Goal: Communication & Community: Answer question/provide support

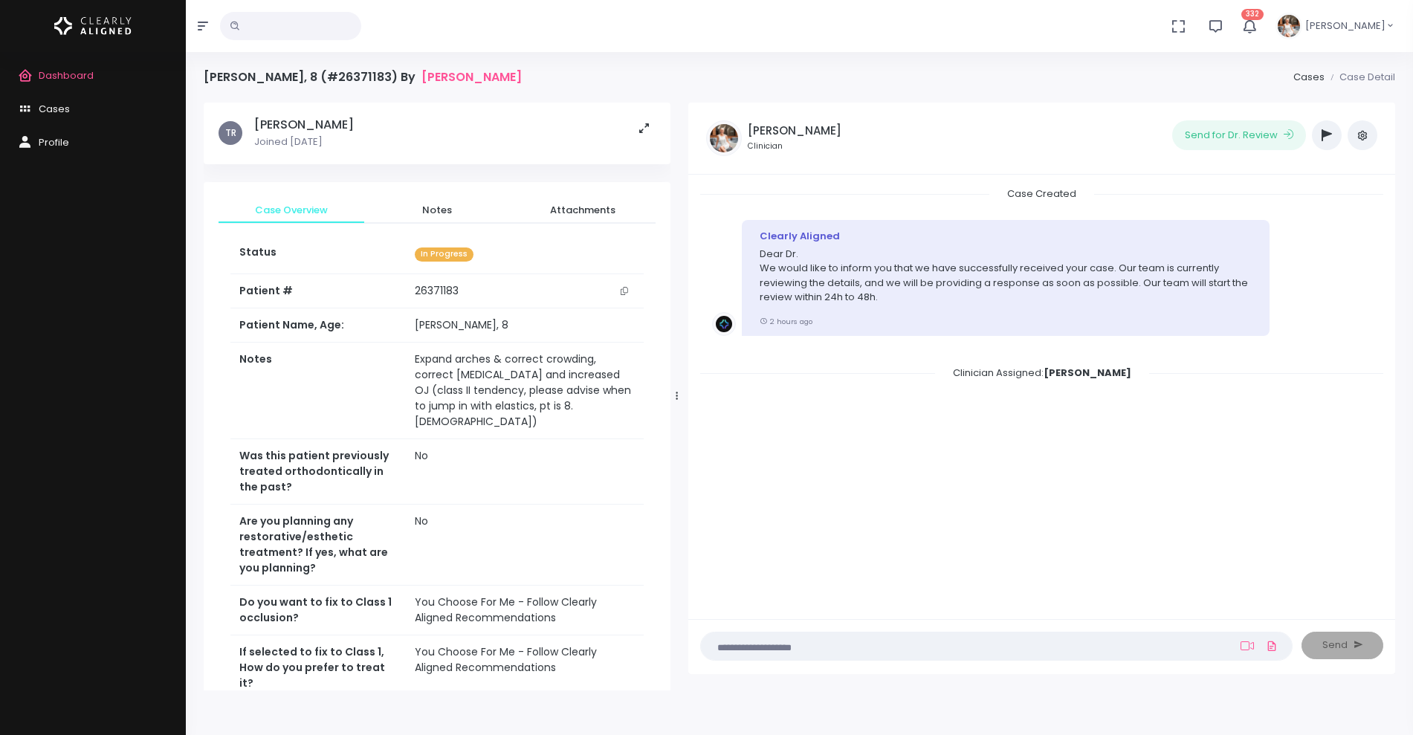
scroll to position [432, 0]
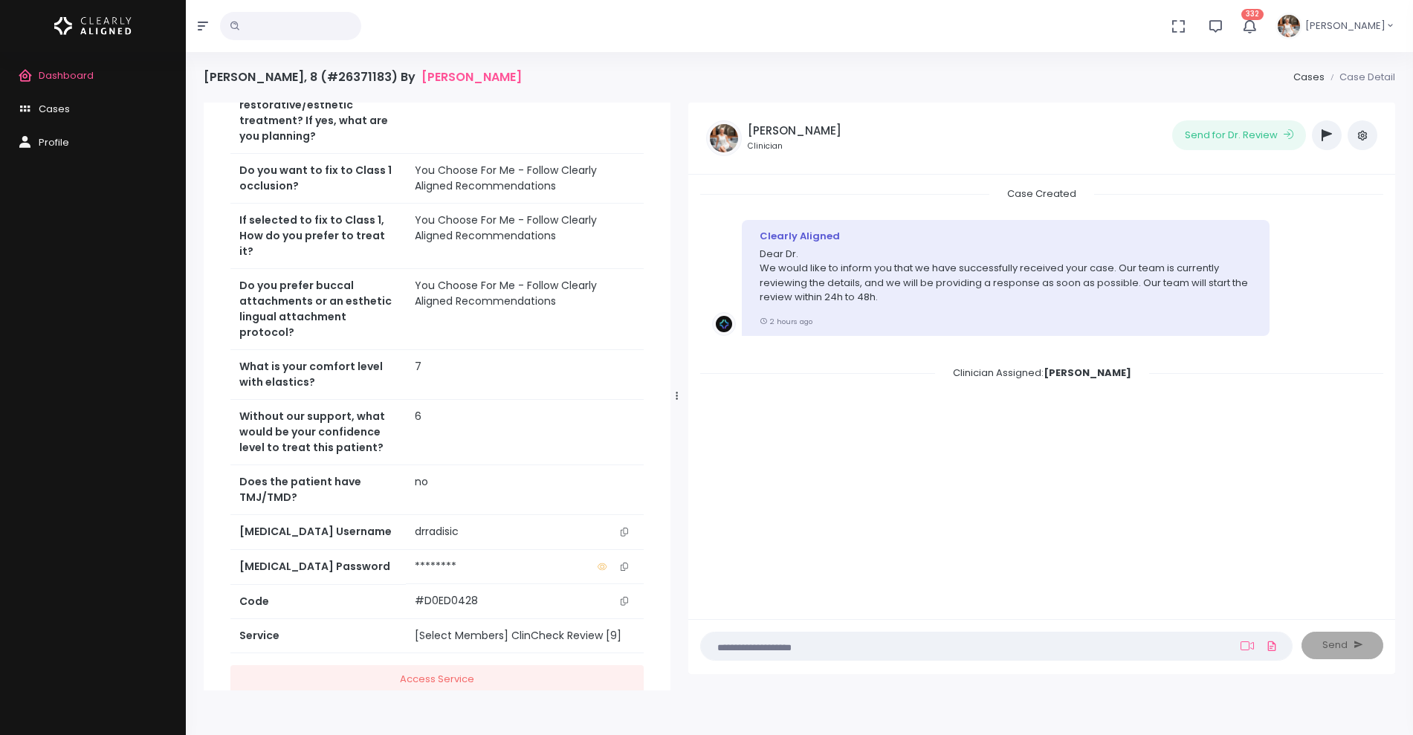
click at [1326, 139] on icon "button" at bounding box center [1326, 135] width 10 height 12
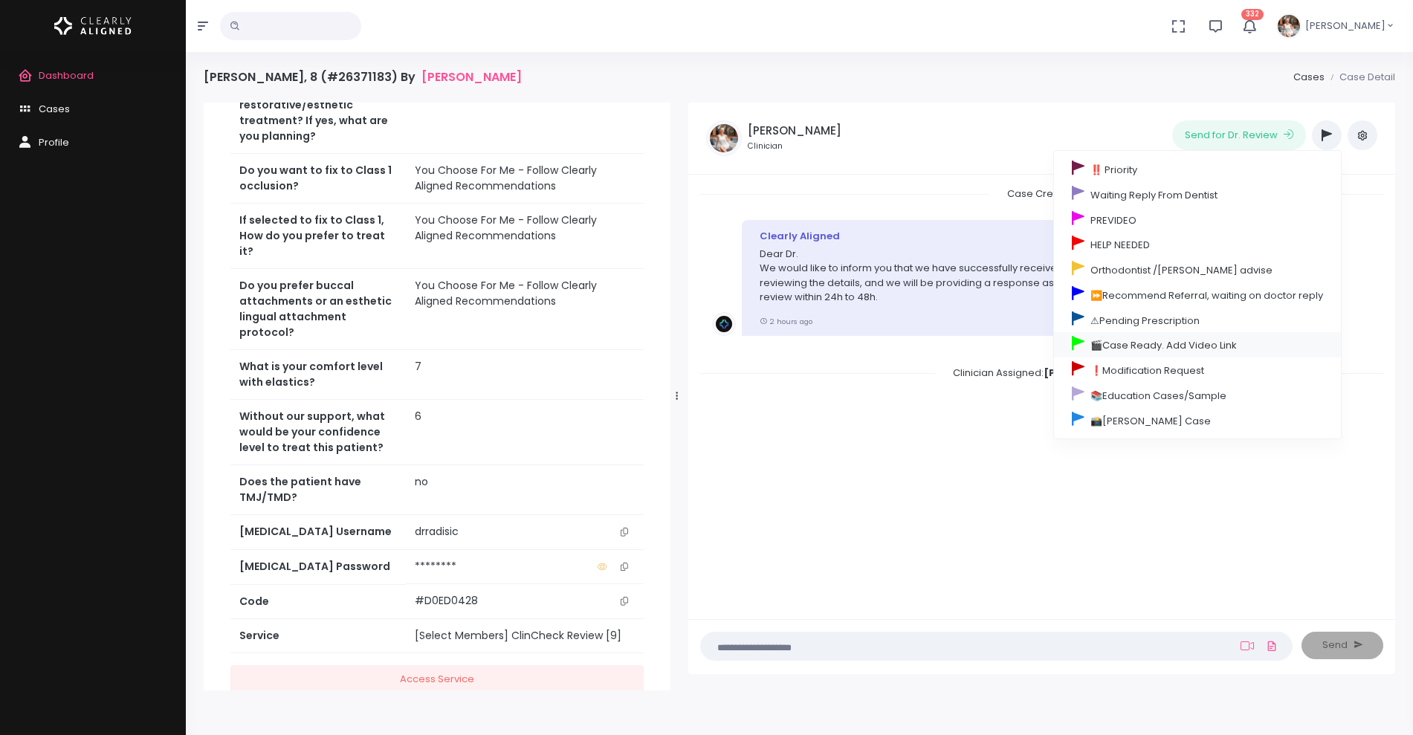
click at [1118, 343] on link "🎬Case Ready. Add Video Link" at bounding box center [1197, 344] width 287 height 25
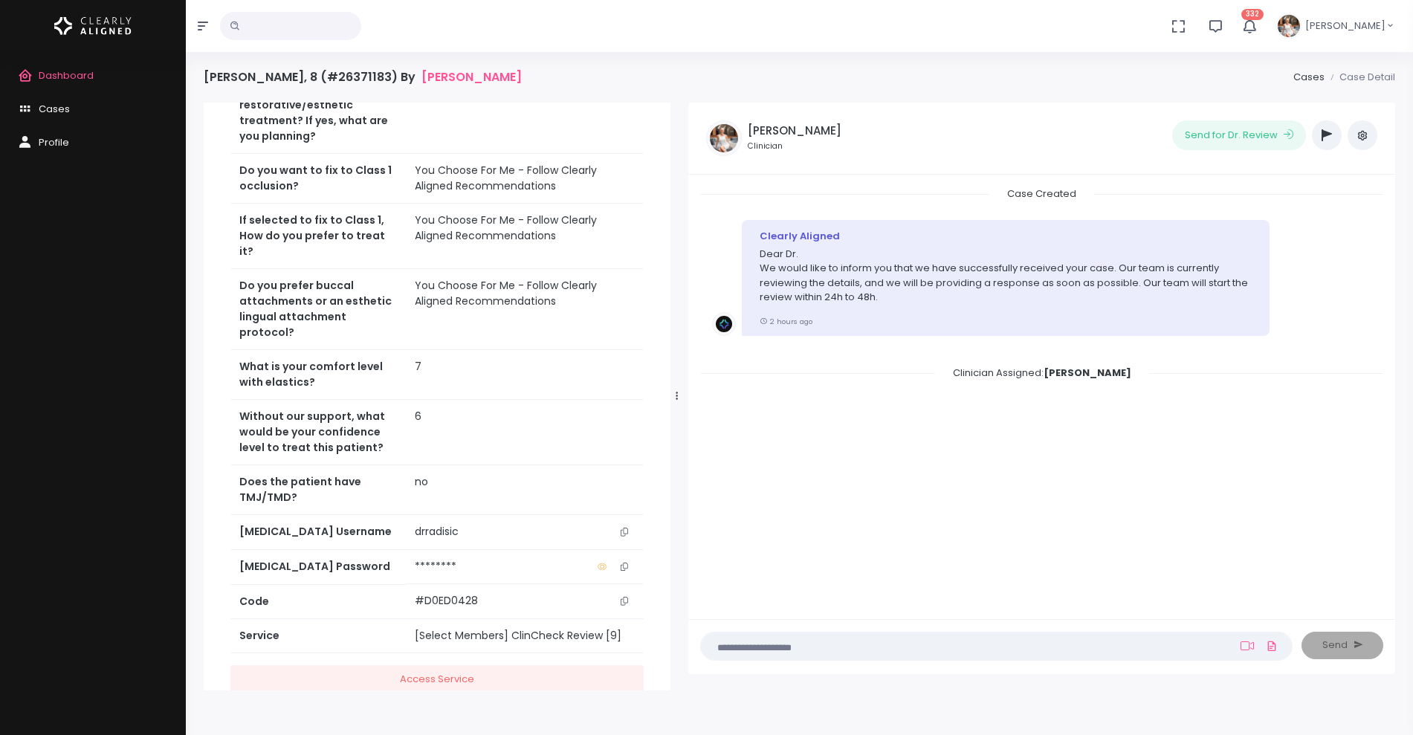
scroll to position [505, 0]
click at [70, 111] on link "Cases" at bounding box center [93, 109] width 186 height 33
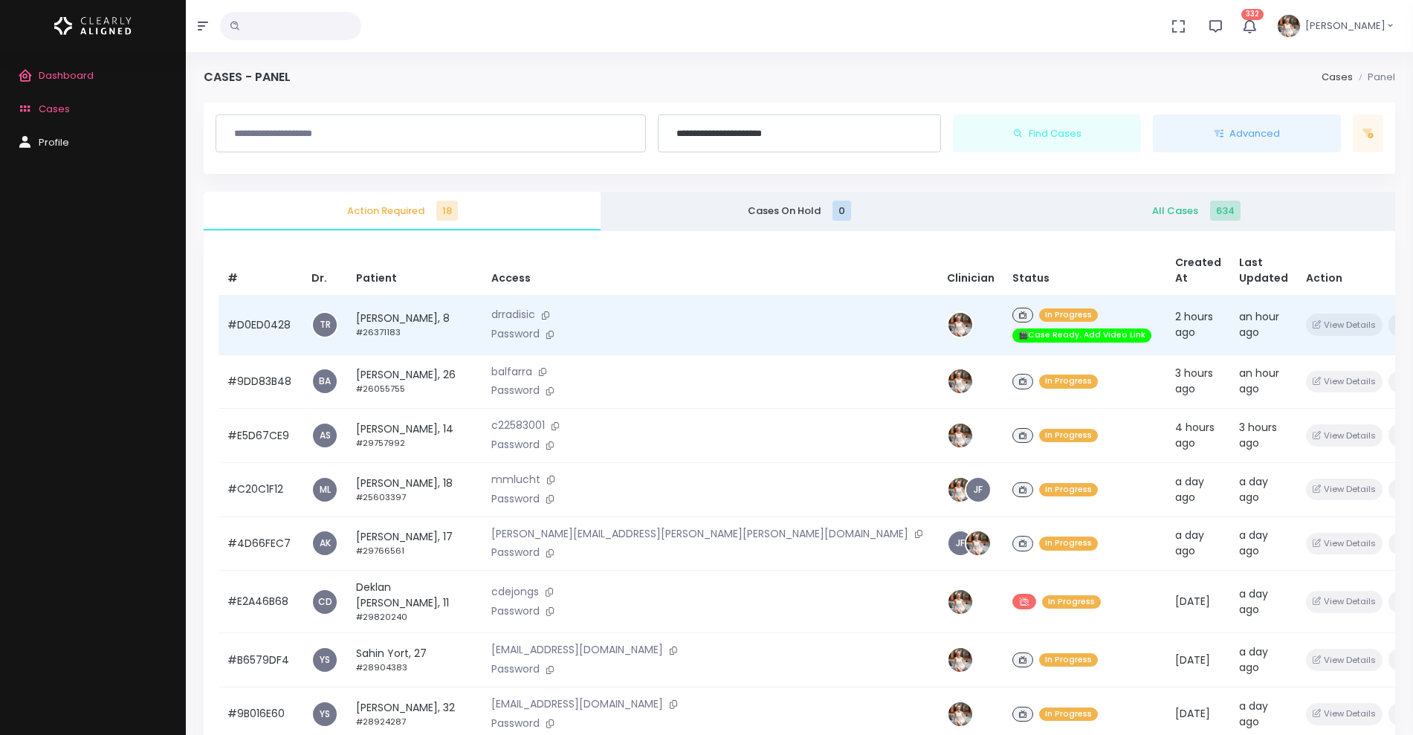
click at [267, 302] on td "#D0ED0428" at bounding box center [260, 324] width 84 height 59
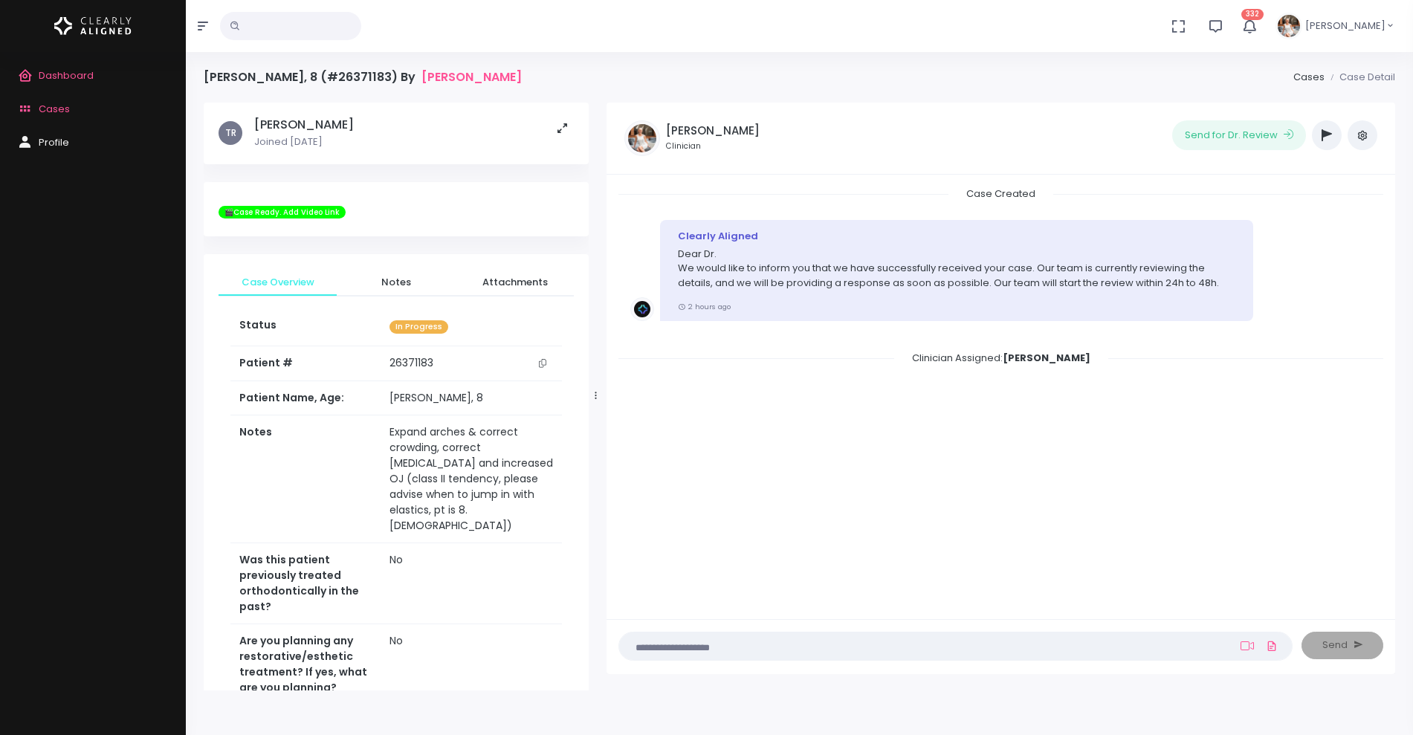
click at [765, 639] on textarea at bounding box center [926, 646] width 597 height 16
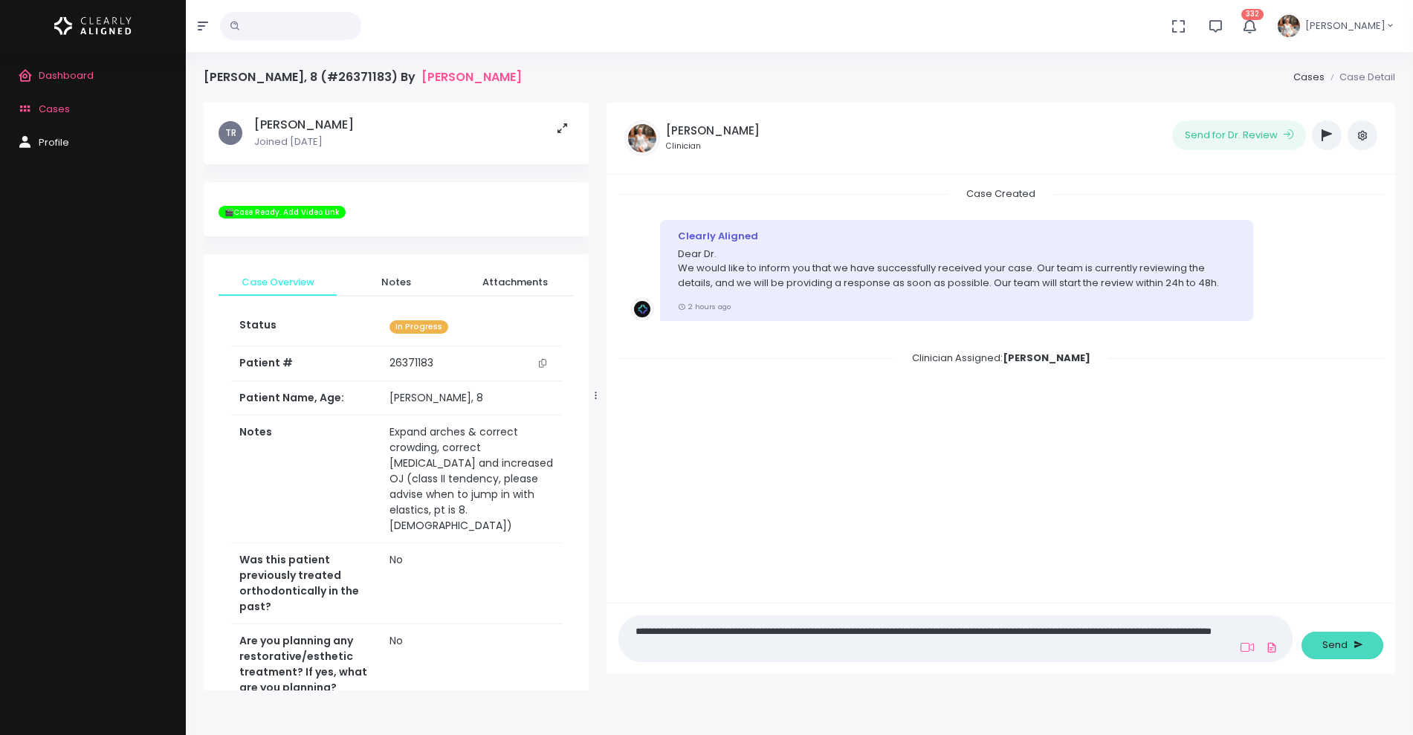
type textarea "**********"
click at [1325, 638] on span "Send" at bounding box center [1334, 645] width 25 height 15
